Goal: Obtain resource: Download file/media

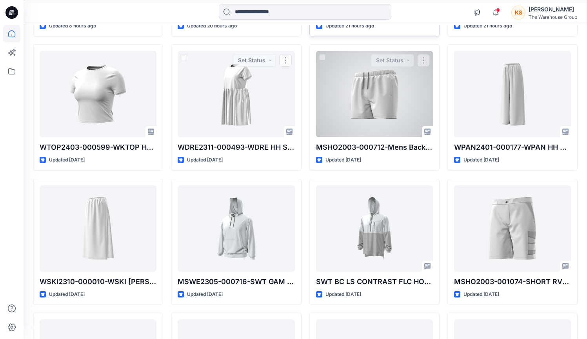
scroll to position [62, 0]
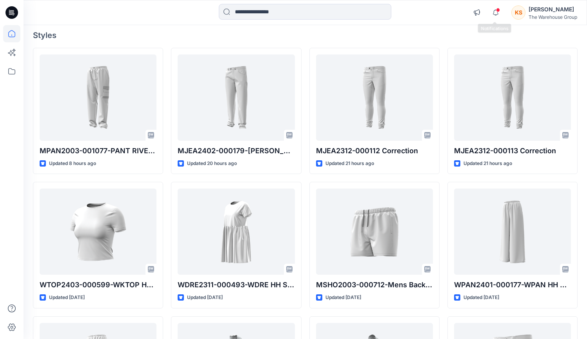
click at [496, 12] on span at bounding box center [498, 10] width 4 height 4
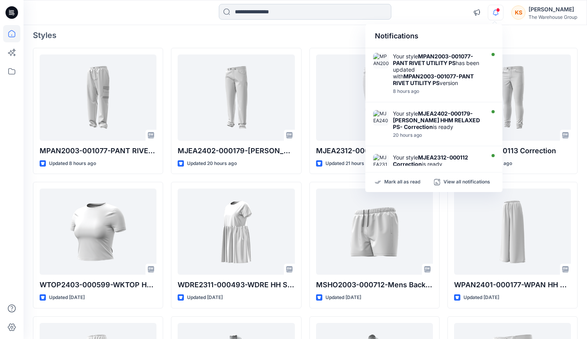
click at [269, 11] on input at bounding box center [305, 12] width 173 height 16
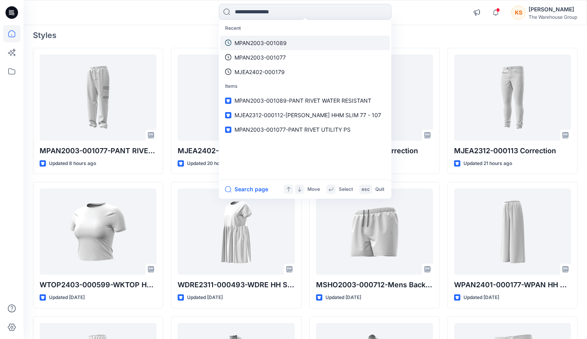
click at [294, 42] on link "MPAN2003-001089" at bounding box center [304, 43] width 169 height 15
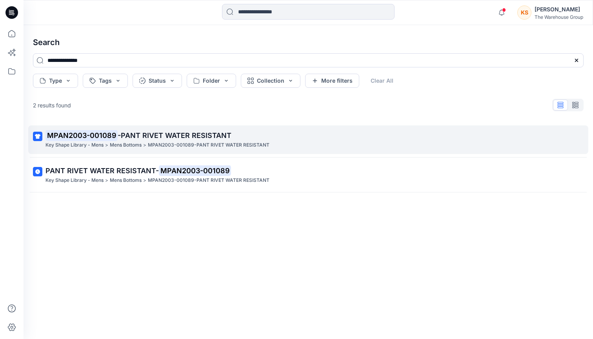
click at [118, 136] on span "-PANT RIVET WATER RESISTANT" at bounding box center [175, 135] width 114 height 8
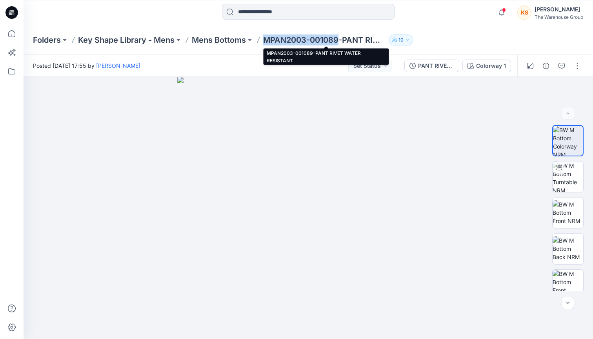
drag, startPoint x: 264, startPoint y: 42, endPoint x: 339, endPoint y: 40, distance: 74.9
click at [339, 40] on div "Folders Key Shape Library - Mens Mens Bottoms MPAN2003-001089-PANT RIVET WATER …" at bounding box center [278, 40] width 490 height 11
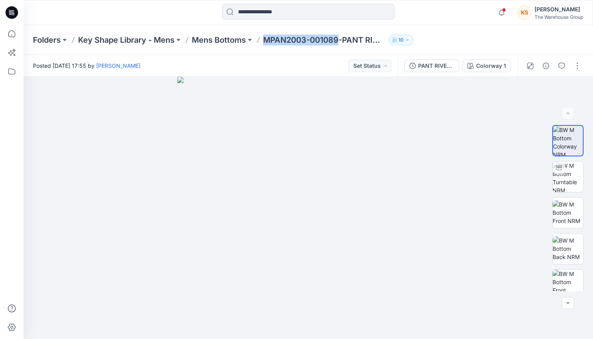
copy p "MPAN2003-001089"
click at [5, 36] on icon at bounding box center [11, 33] width 17 height 17
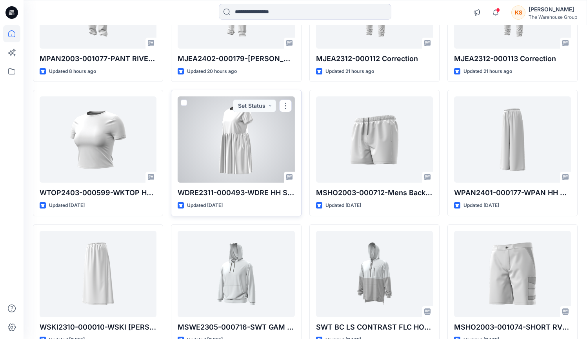
scroll to position [168, 0]
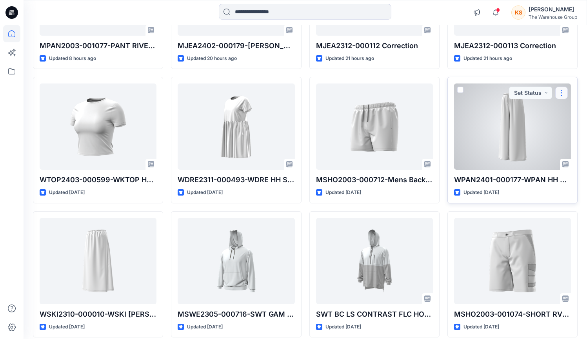
click at [563, 92] on button "button" at bounding box center [562, 93] width 13 height 13
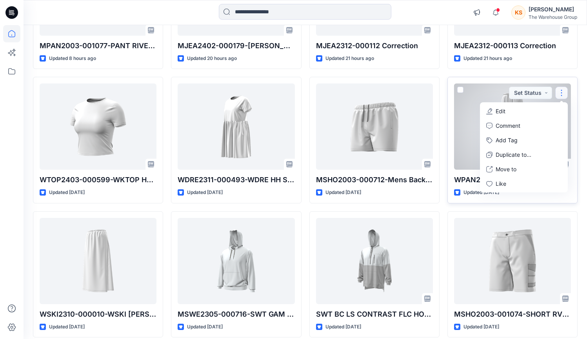
click at [466, 116] on div at bounding box center [512, 127] width 117 height 86
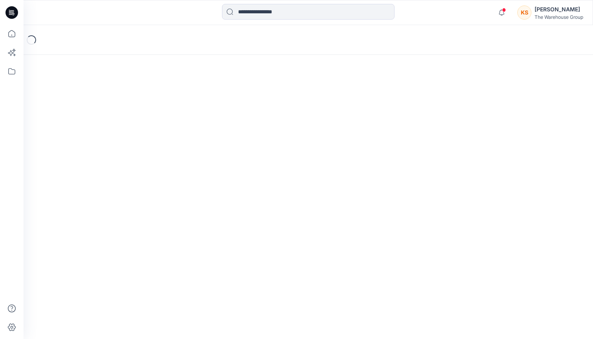
click at [466, 116] on div "Loading..." at bounding box center [309, 182] width 570 height 314
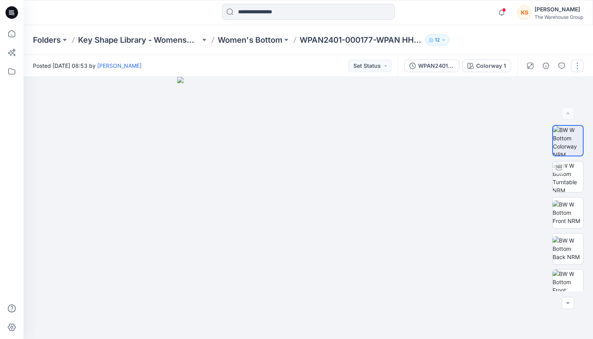
click at [576, 69] on button "button" at bounding box center [577, 66] width 13 height 13
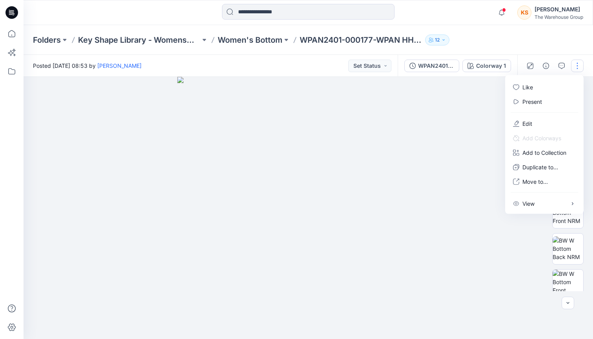
click at [448, 134] on div at bounding box center [309, 208] width 570 height 262
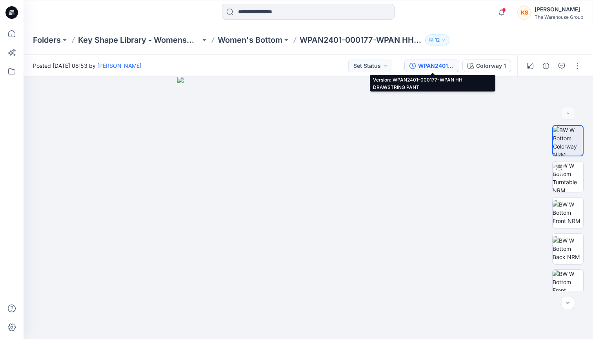
click at [416, 65] on icon "button" at bounding box center [413, 66] width 6 height 6
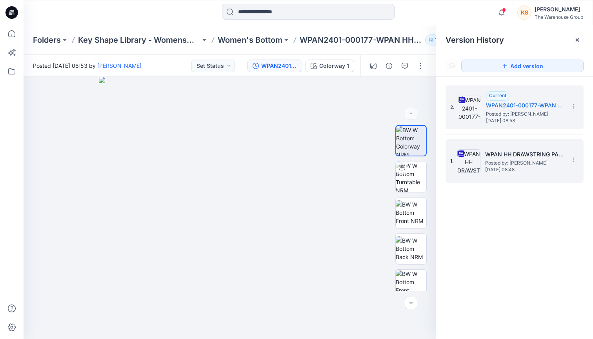
click at [466, 159] on img at bounding box center [469, 161] width 24 height 24
click at [472, 103] on img at bounding box center [470, 108] width 24 height 24
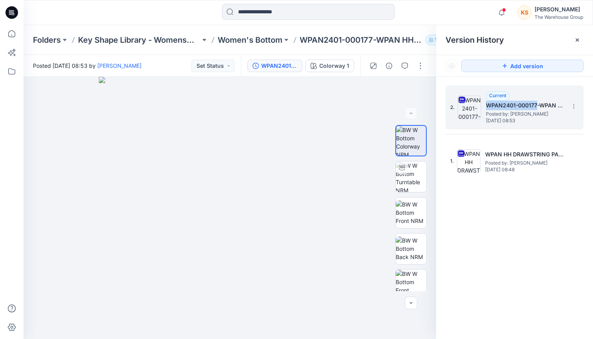
drag, startPoint x: 537, startPoint y: 104, endPoint x: 486, endPoint y: 106, distance: 51.4
click at [486, 106] on h5 "WPAN2401-000177-WPAN HH DRAWSTRING PANT" at bounding box center [525, 105] width 78 height 9
copy h5 "WPAN2401-000177"
click at [574, 109] on icon at bounding box center [574, 106] width 6 height 6
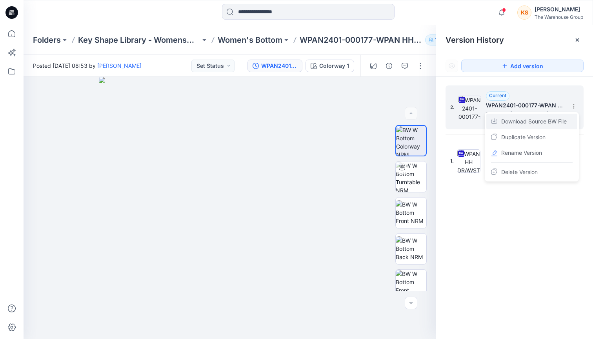
click at [517, 122] on span "Download Source BW File" at bounding box center [534, 121] width 66 height 9
